Goal: Communication & Community: Answer question/provide support

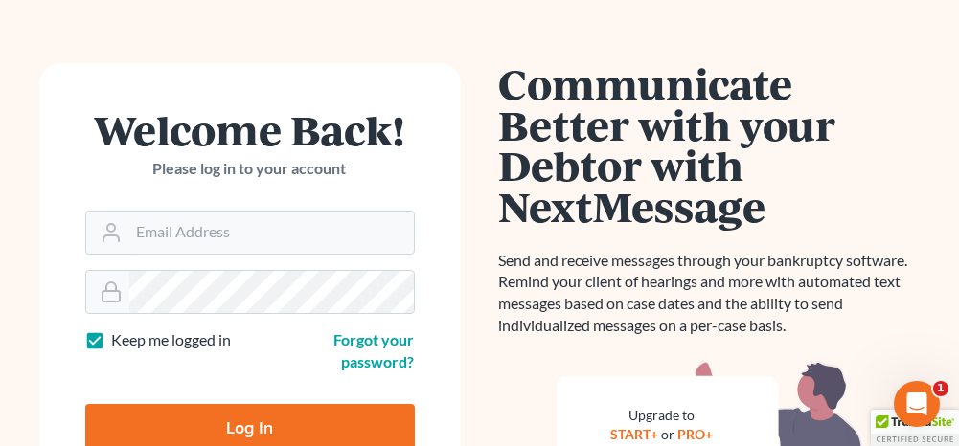
scroll to position [96, 0]
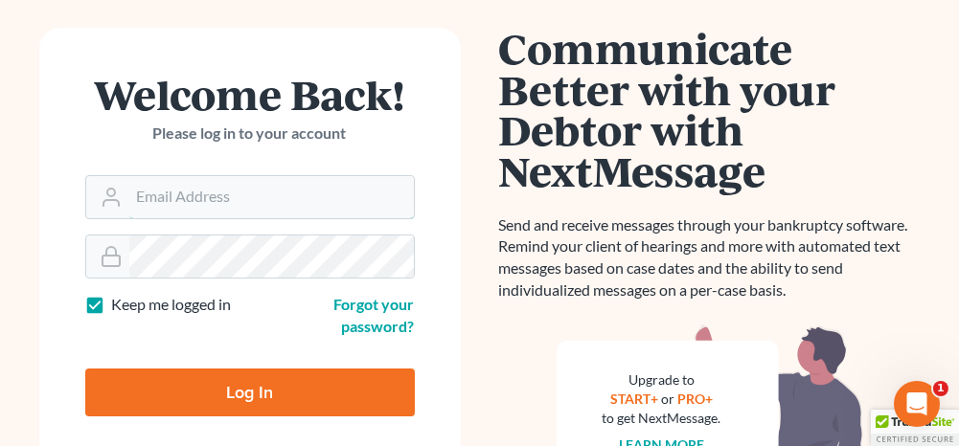
type input "[PERSON_NAME][EMAIL_ADDRESS][DOMAIN_NAME]"
click at [254, 402] on input "Log In" at bounding box center [250, 393] width 330 height 48
type input "Thinking..."
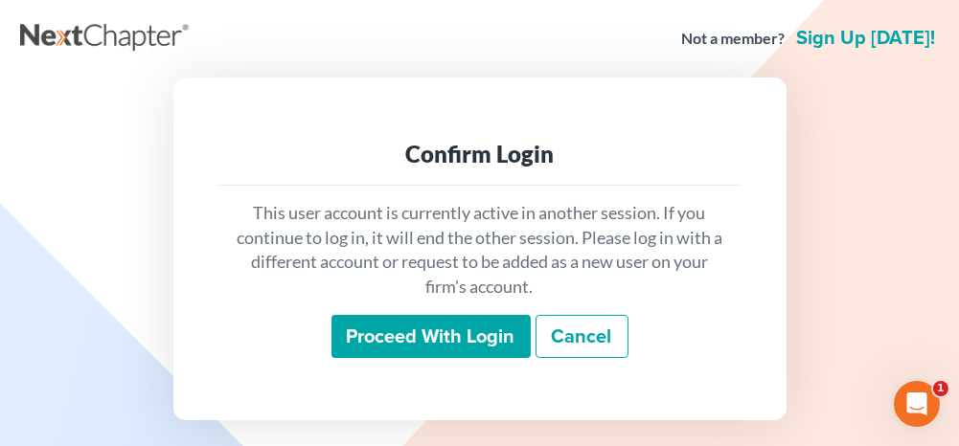
click at [458, 351] on input "Proceed with login" at bounding box center [430, 337] width 199 height 44
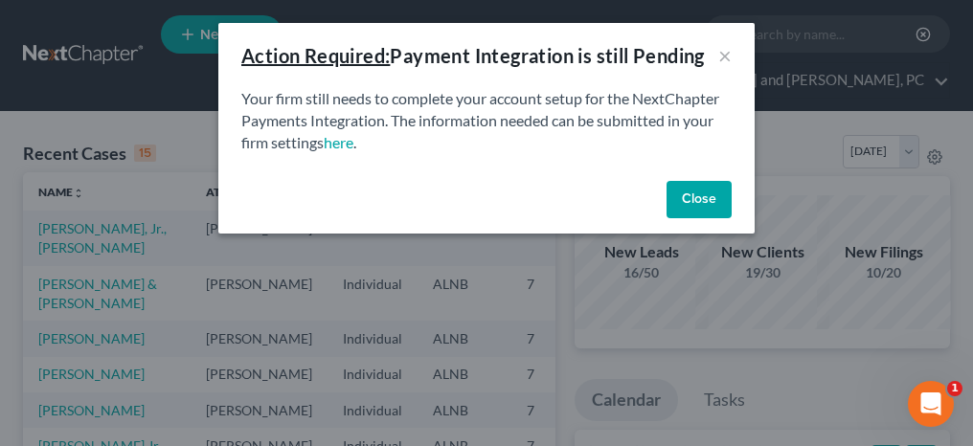
click at [691, 186] on button "Close" at bounding box center [699, 200] width 65 height 38
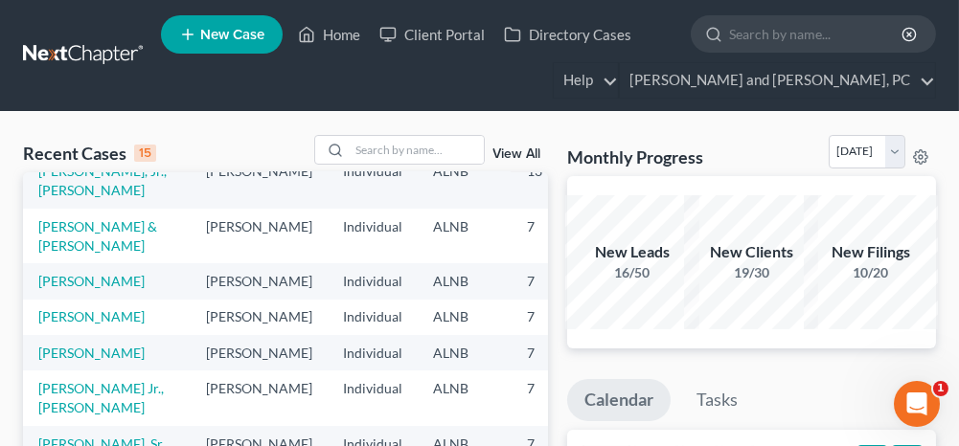
scroll to position [96, 0]
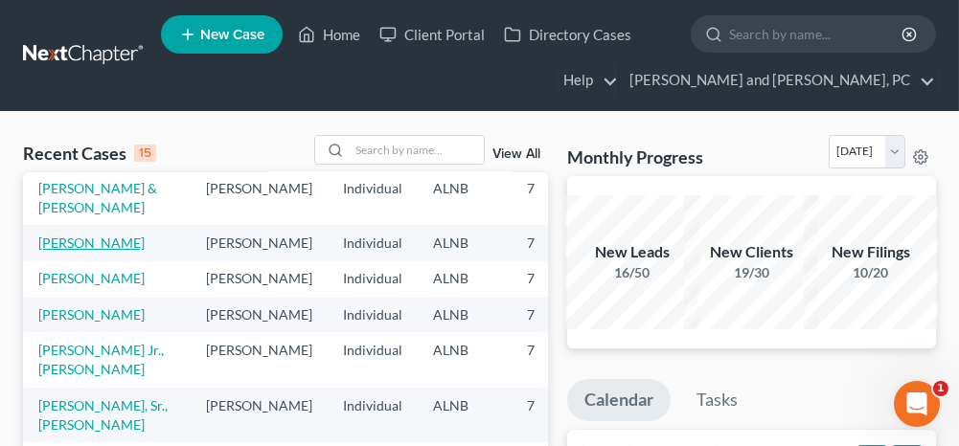
click at [63, 240] on link "Craft, Micah" at bounding box center [91, 243] width 106 height 16
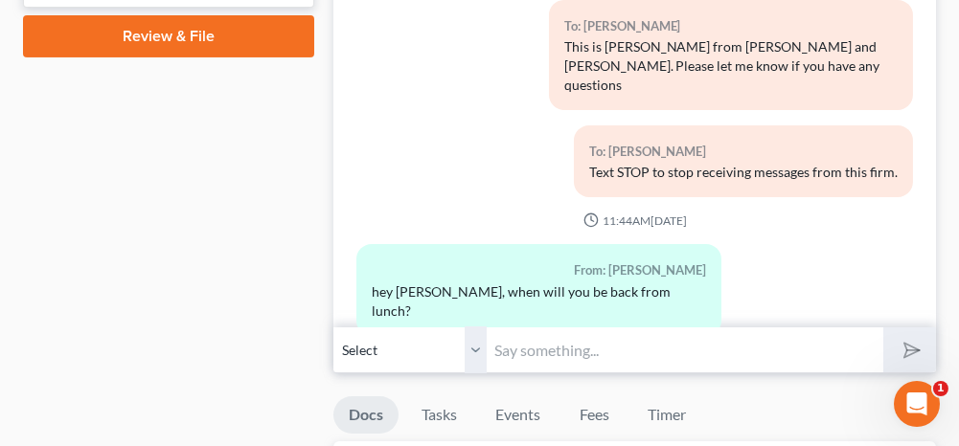
scroll to position [4311, 0]
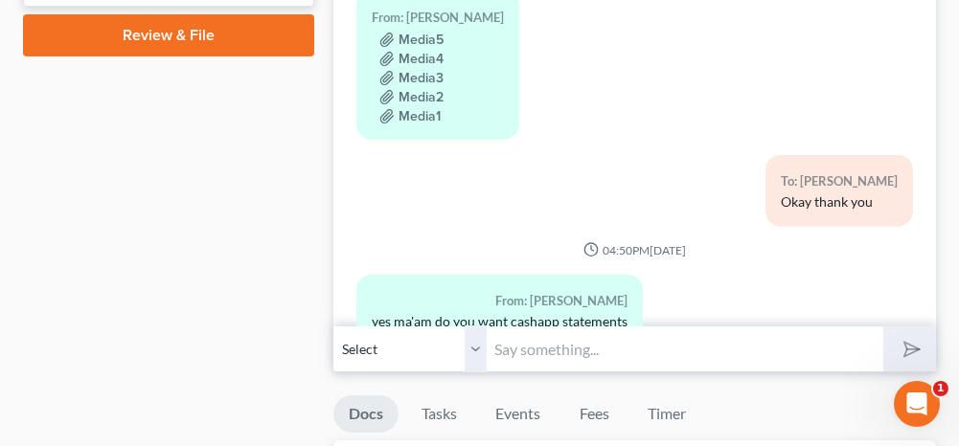
click at [620, 339] on input "text" at bounding box center [685, 349] width 396 height 47
type input "Yes, I will need those"
click at [901, 337] on icon "submit" at bounding box center [908, 349] width 27 height 27
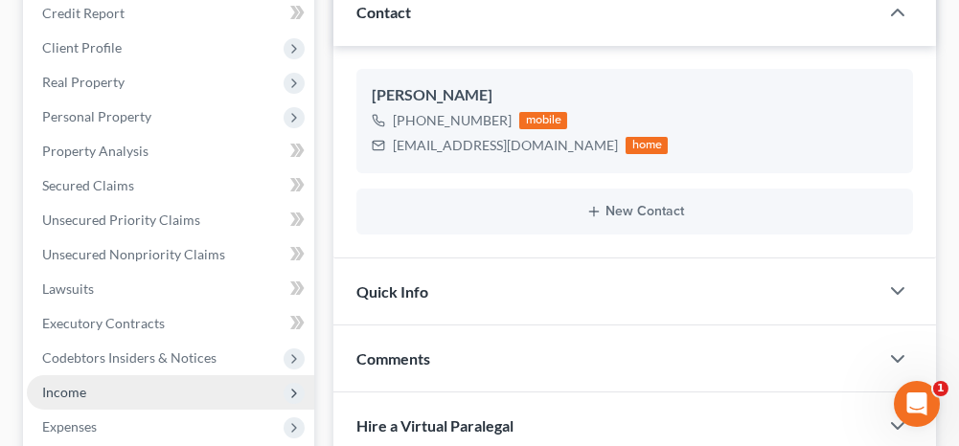
scroll to position [0, 0]
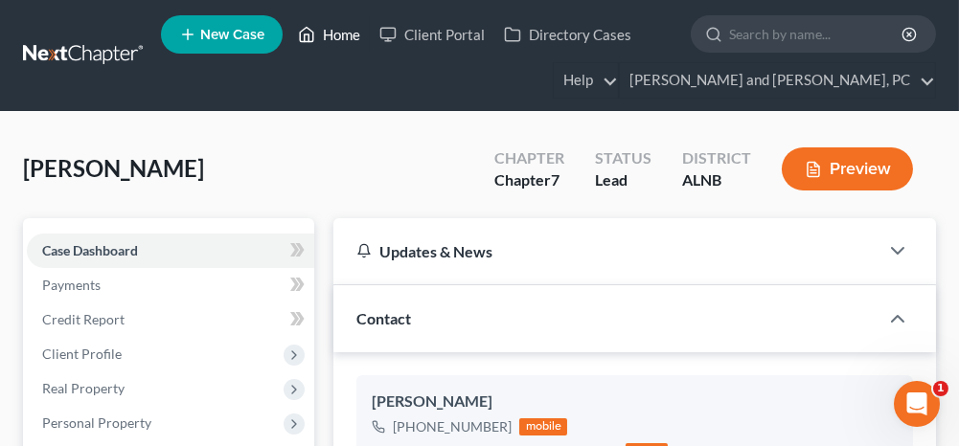
click at [359, 32] on link "Home" at bounding box center [328, 34] width 81 height 34
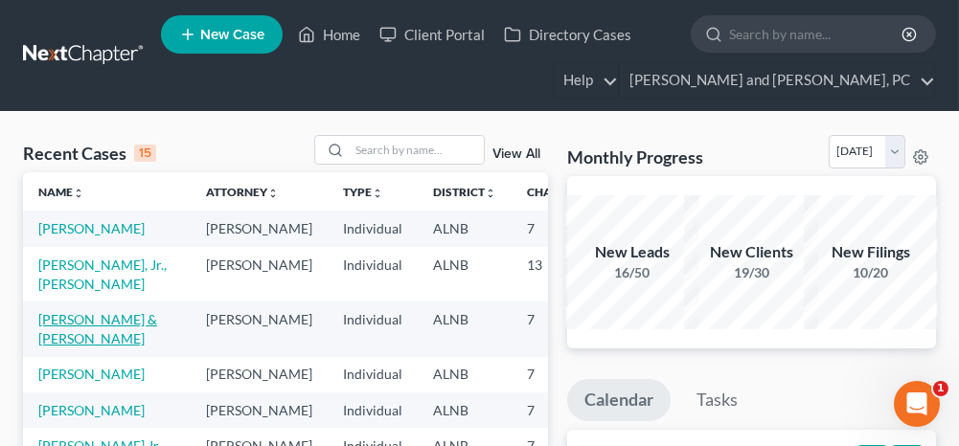
click at [46, 345] on link "Lewis, John & Alicia" at bounding box center [97, 328] width 119 height 35
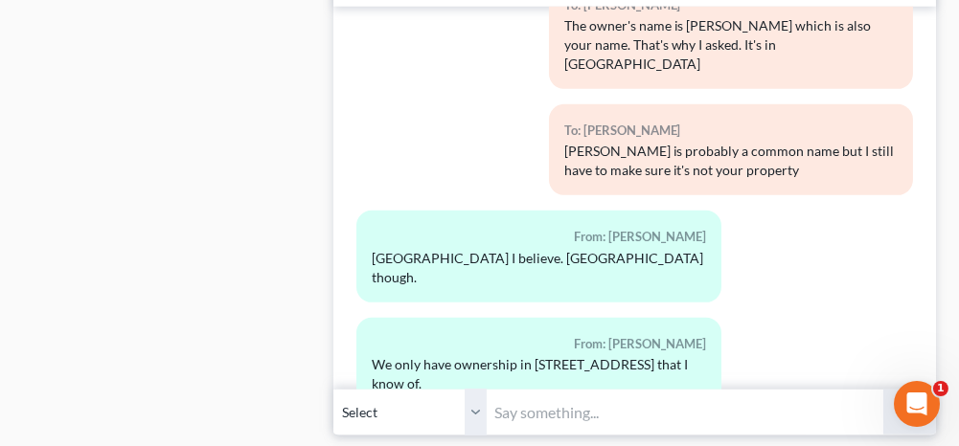
scroll to position [2204, 0]
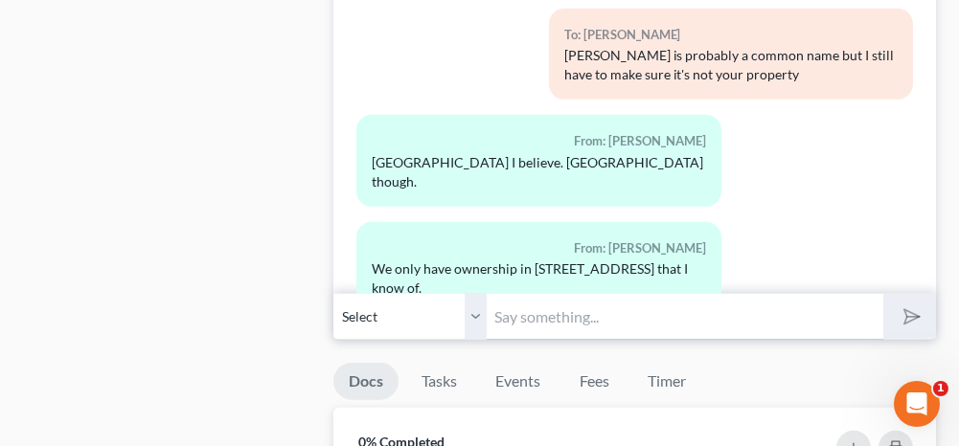
click at [553, 314] on input "text" at bounding box center [685, 316] width 396 height 47
type input "Okay, thank you"
click at [899, 304] on icon "submit" at bounding box center [908, 317] width 27 height 27
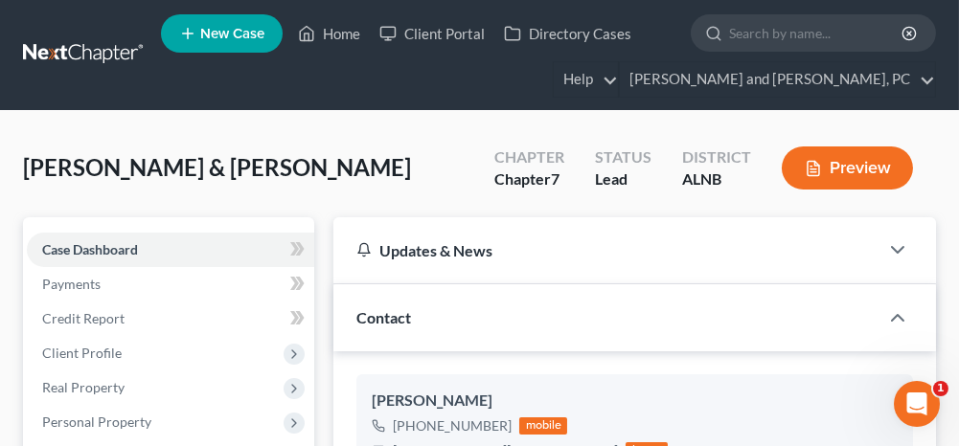
scroll to position [0, 0]
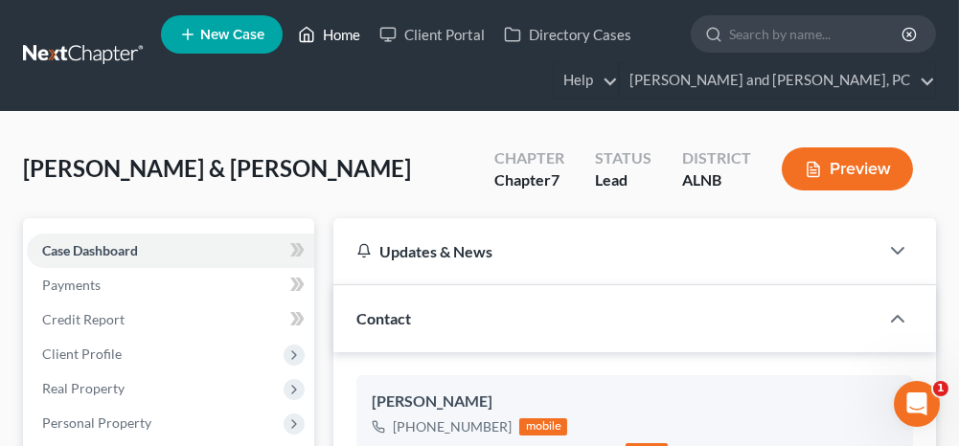
click at [337, 37] on link "Home" at bounding box center [328, 34] width 81 height 34
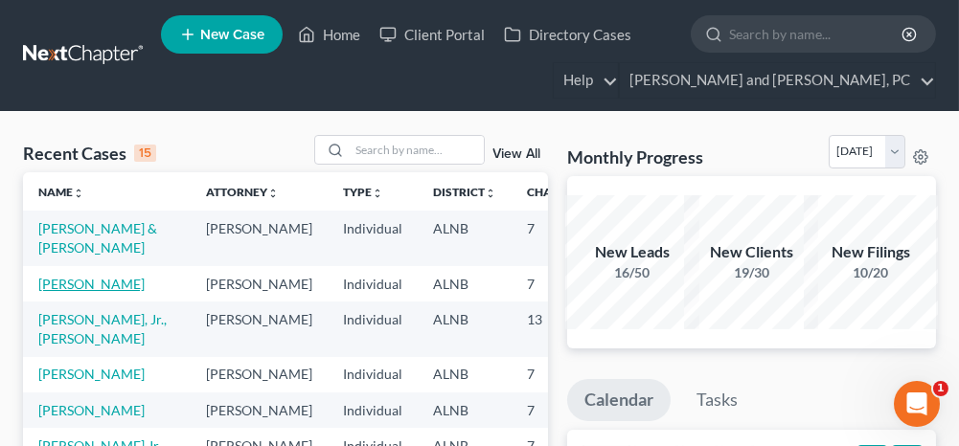
click at [48, 285] on link "Craft, Micah" at bounding box center [91, 284] width 106 height 16
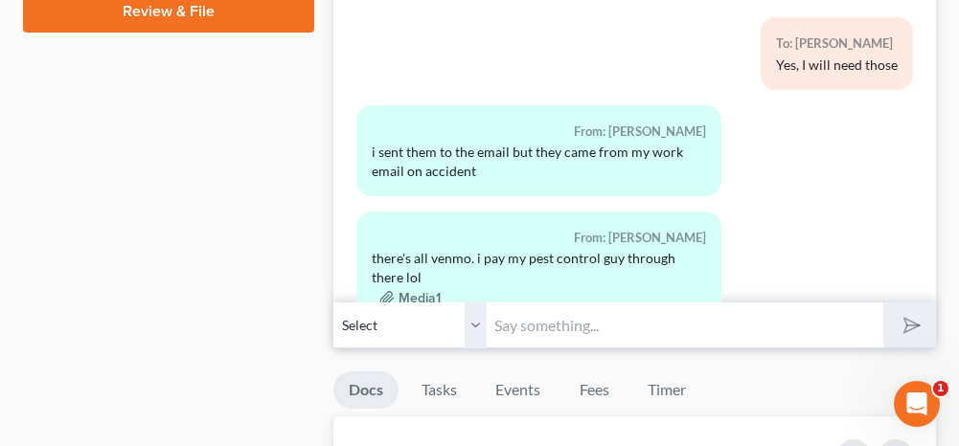
scroll to position [958, 0]
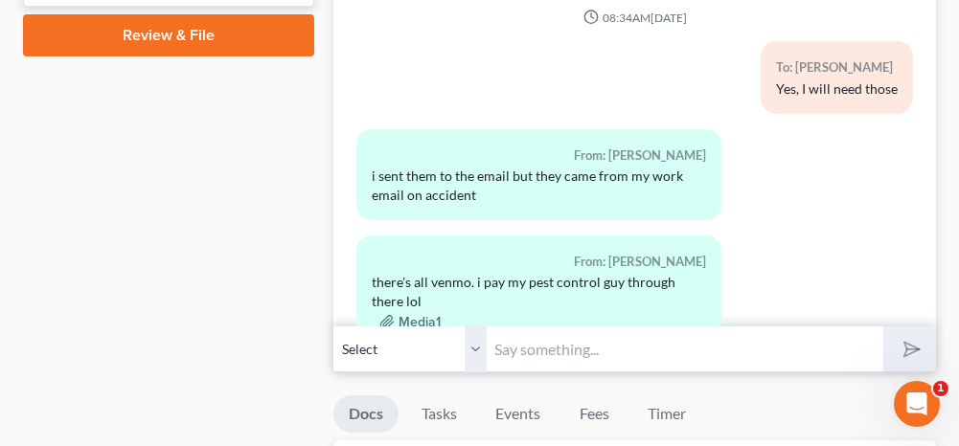
click at [541, 347] on input "text" at bounding box center [685, 349] width 396 height 47
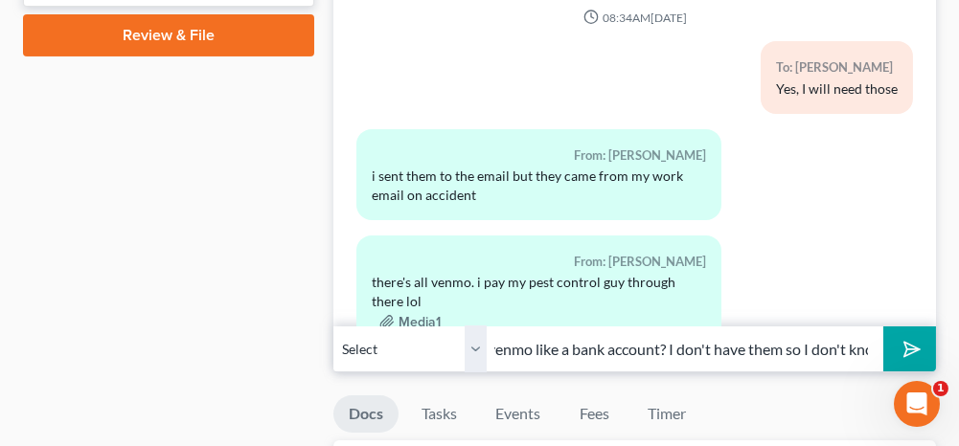
scroll to position [0, 134]
type input "Is Cash app and venmo like a bank account? I don't have them so I don't know"
click at [918, 335] on button "submit" at bounding box center [909, 349] width 53 height 45
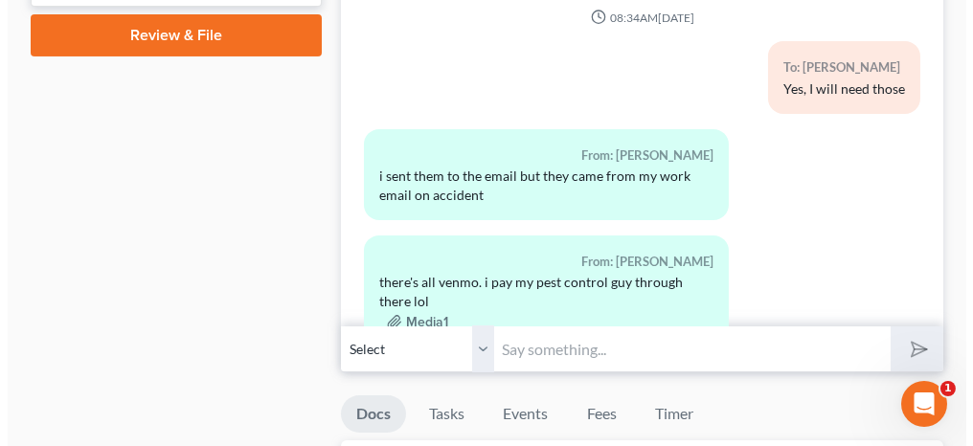
scroll to position [4770, 0]
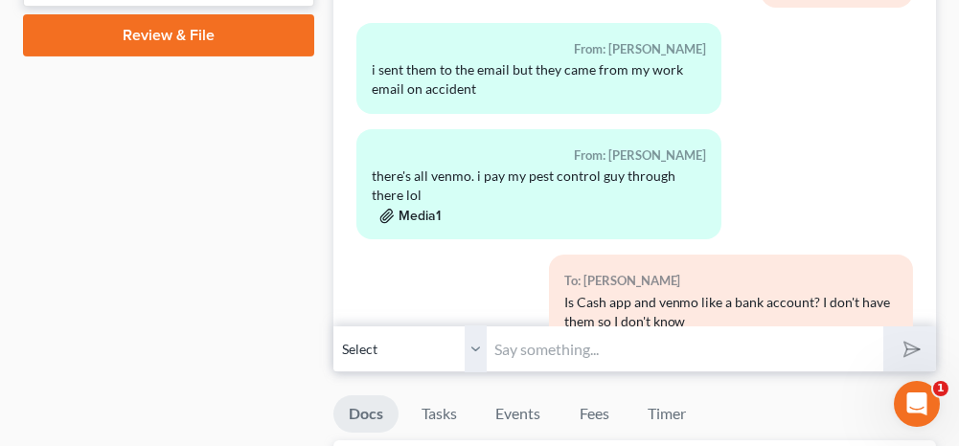
click at [419, 209] on button "Media1" at bounding box center [409, 216] width 61 height 15
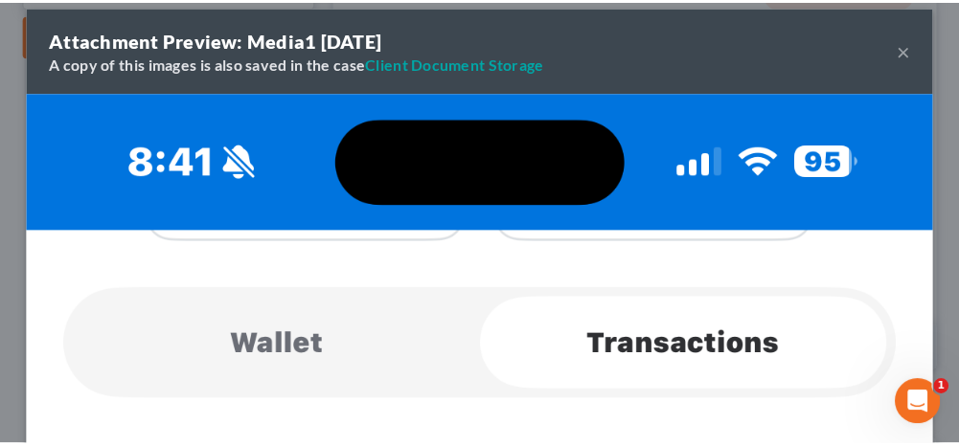
scroll to position [0, 0]
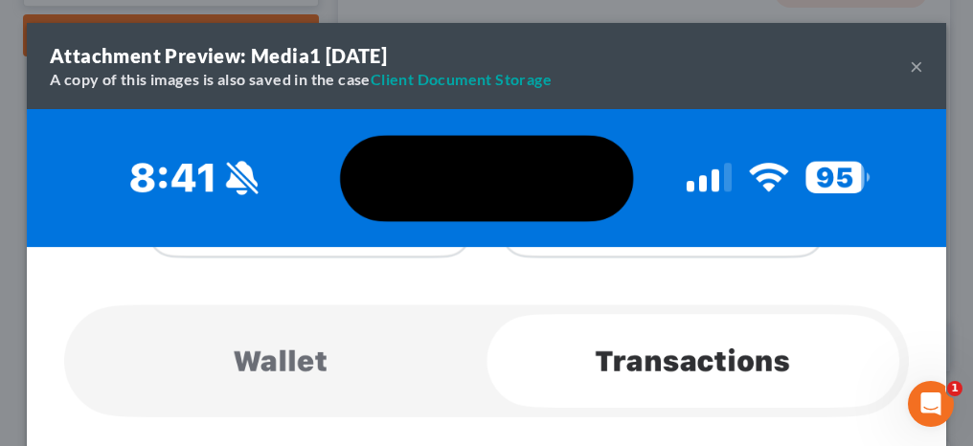
click at [910, 65] on button "×" at bounding box center [916, 66] width 13 height 23
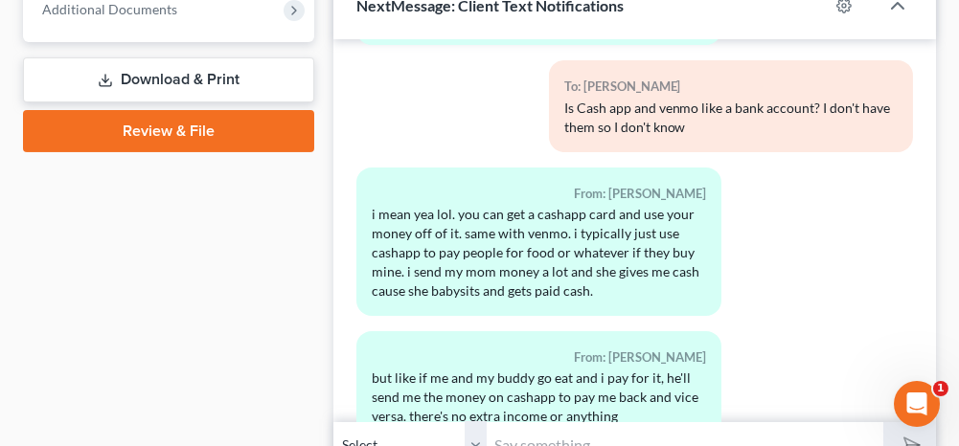
scroll to position [958, 0]
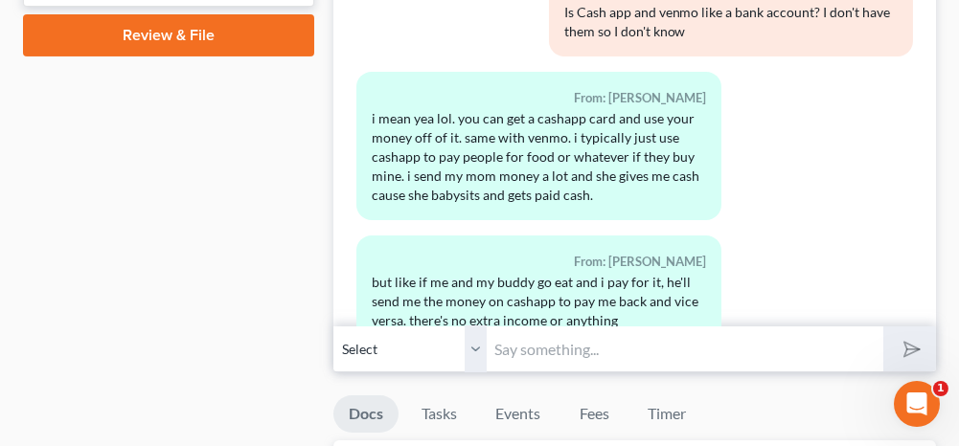
click at [535, 343] on input "text" at bounding box center [685, 349] width 396 height 47
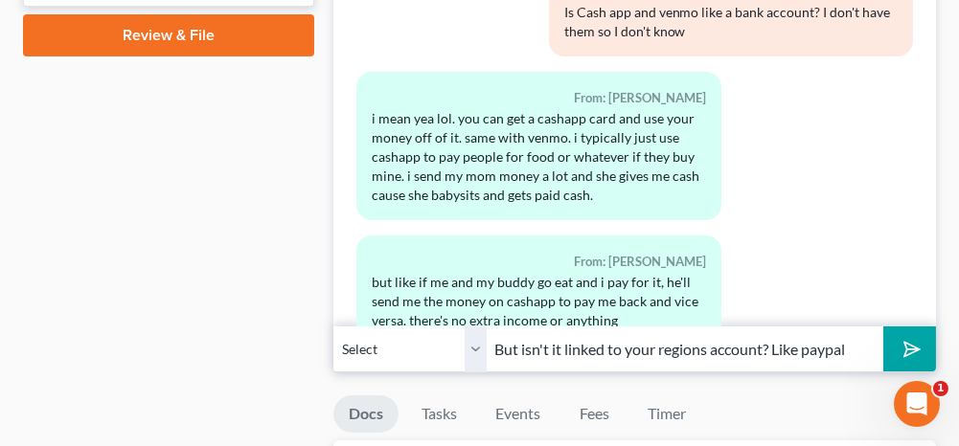
type input "But isn't it linked to your regions account? Like paypal"
click at [908, 336] on icon "submit" at bounding box center [908, 349] width 27 height 27
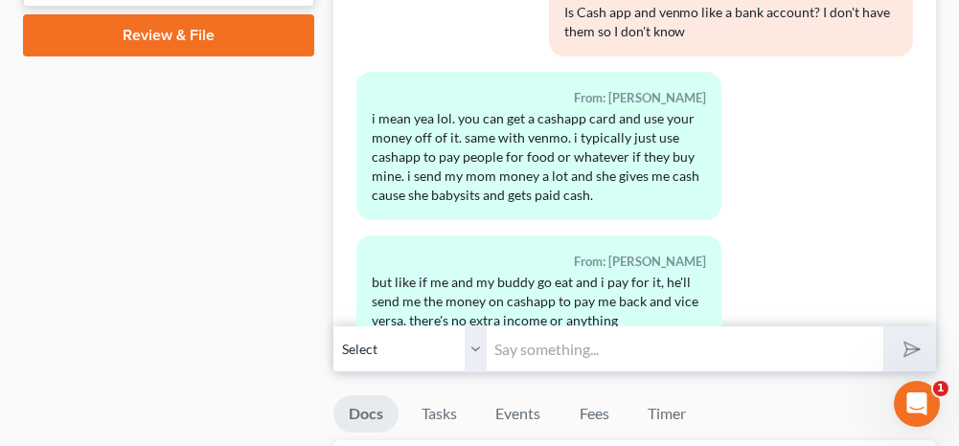
scroll to position [5148, 0]
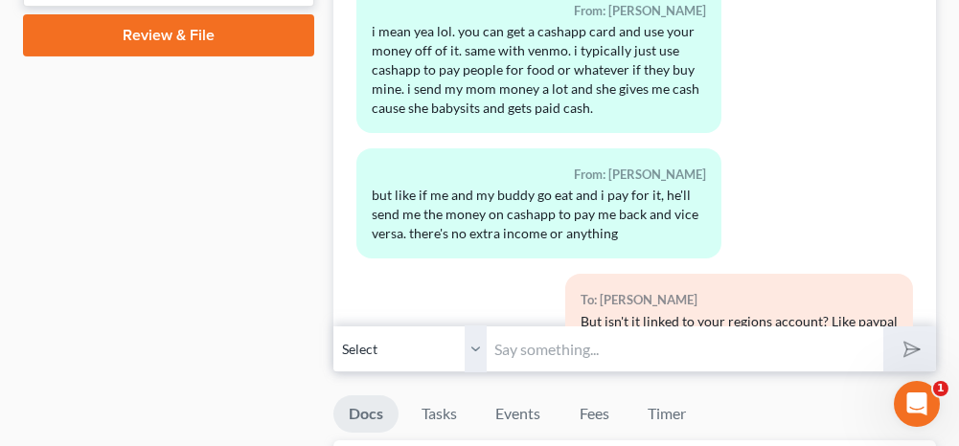
click at [530, 331] on input "text" at bounding box center [685, 349] width 396 height 47
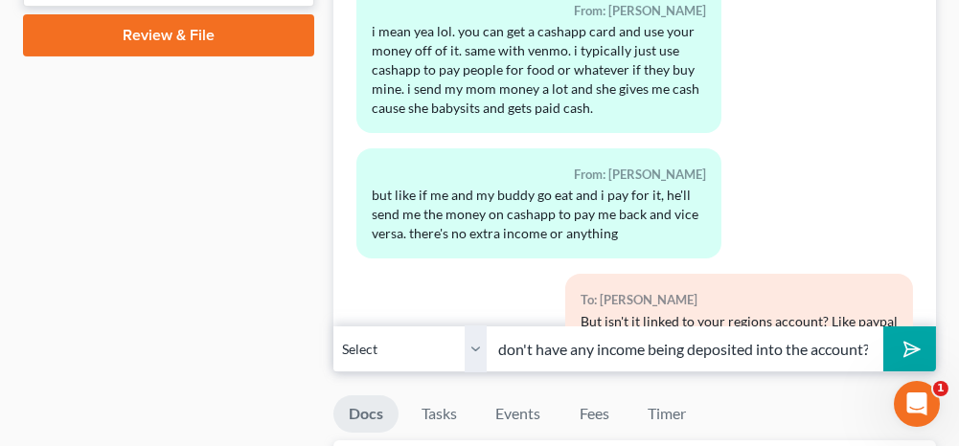
scroll to position [0, 132]
type input "In other words, you don't have any income being deposited into the account?"
click at [911, 340] on polygon "submit" at bounding box center [908, 349] width 23 height 23
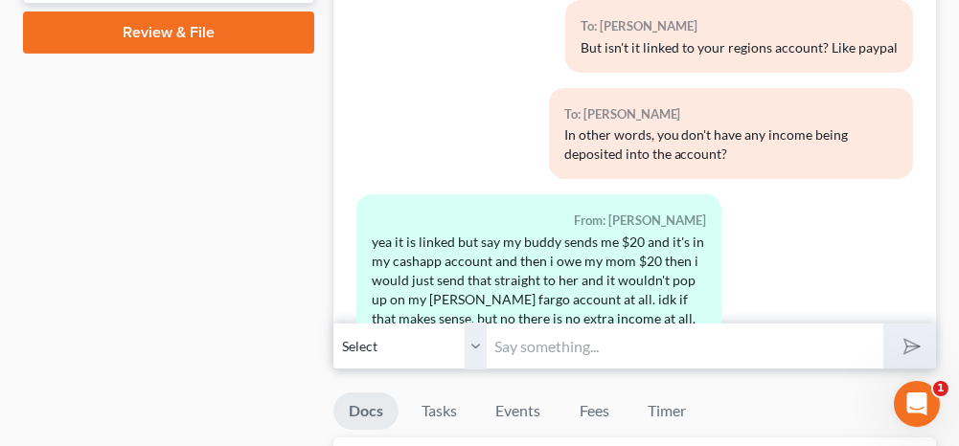
scroll to position [958, 0]
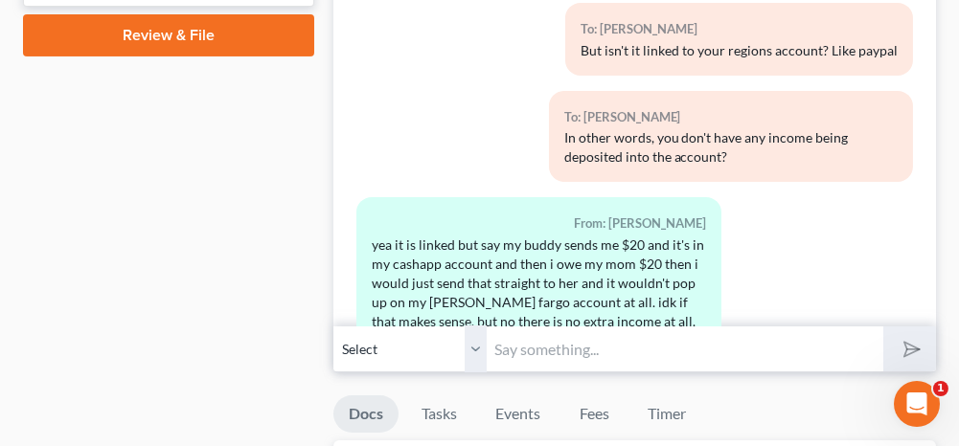
click at [600, 338] on input "text" at bounding box center [685, 349] width 396 height 47
type input "Okay"
click at [913, 347] on polygon "submit" at bounding box center [908, 349] width 23 height 23
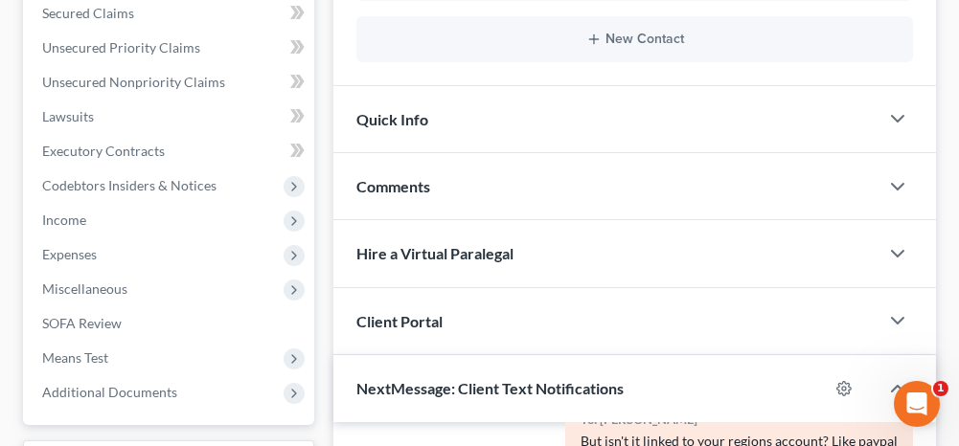
scroll to position [0, 0]
